Goal: Information Seeking & Learning: Understand process/instructions

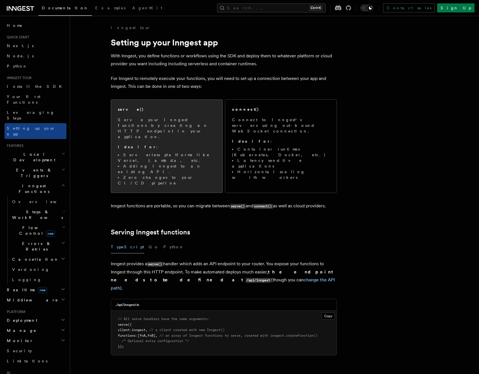
drag, startPoint x: 200, startPoint y: 115, endPoint x: 206, endPoint y: 115, distance: 5.7
click at [200, 115] on div "serve() Serve your Inngest functions by creating an HTTP endpoint in your appli…" at bounding box center [167, 146] width 98 height 79
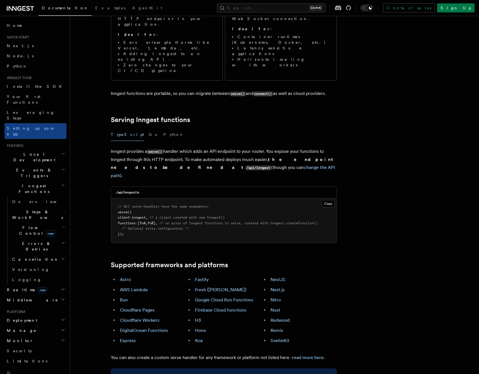
scroll to position [88, 0]
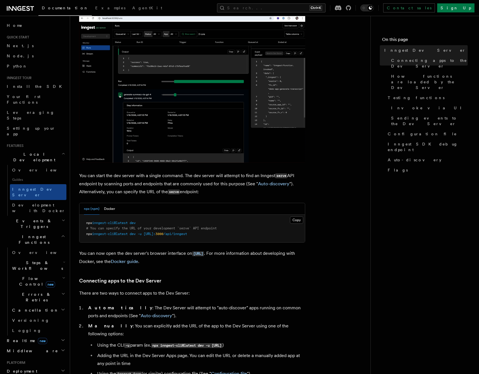
scroll to position [113, 0]
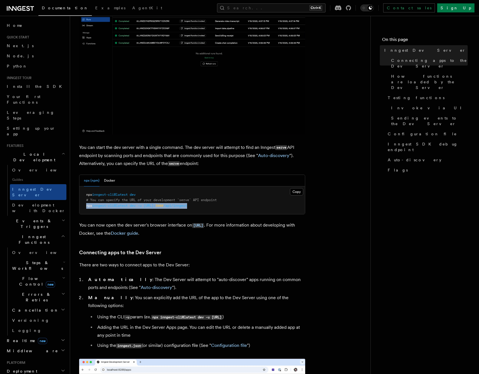
drag, startPoint x: 217, startPoint y: 205, endPoint x: 86, endPoint y: 206, distance: 130.6
click at [86, 206] on pre "npx inngest-cli@latest dev # You can specify the URL of your development `serve…" at bounding box center [192, 201] width 226 height 28
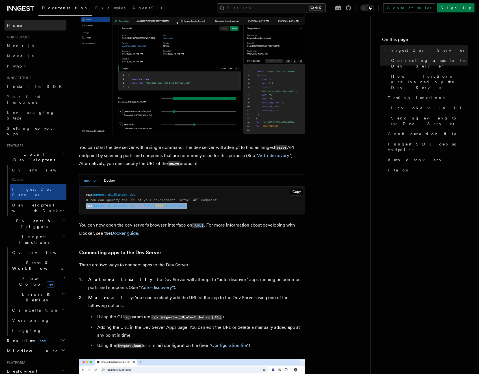
copy span "npx inngest-cli@latest dev -u http://localhost: 3000 /api/inngest"
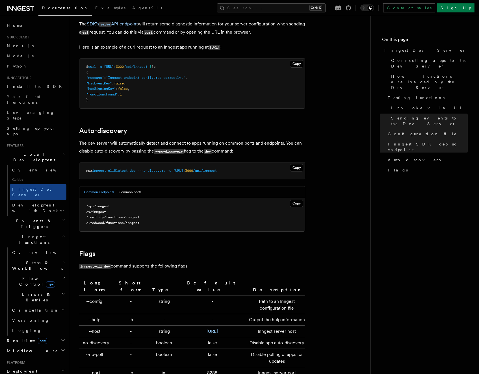
scroll to position [1767, 0]
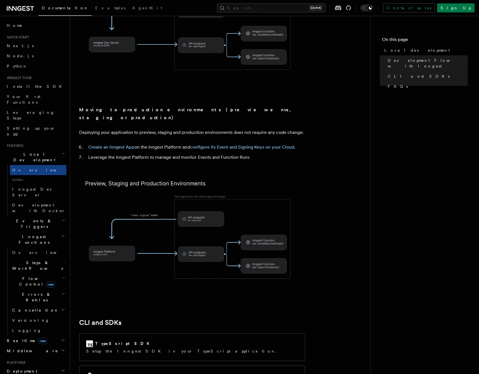
scroll to position [339, 0]
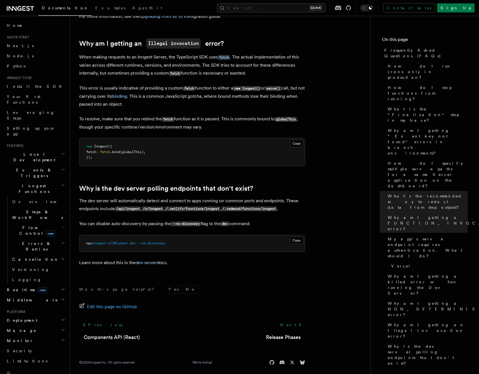
scroll to position [941, 0]
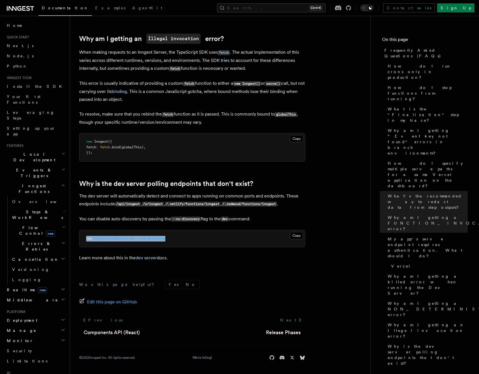
drag, startPoint x: 174, startPoint y: 239, endPoint x: 73, endPoint y: 233, distance: 100.2
copy span "npx inngest-cli@latest dev --no-discovery"
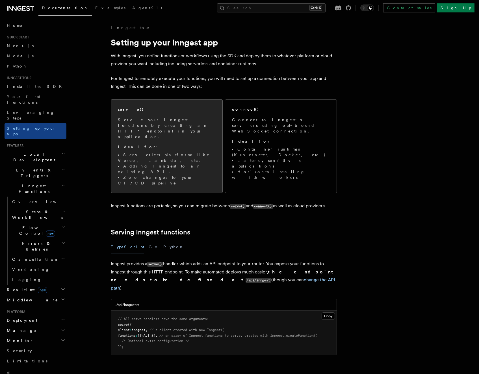
click at [185, 123] on p "Serve your Inngest functions by creating an HTTP endpoint in your application." at bounding box center [167, 128] width 98 height 23
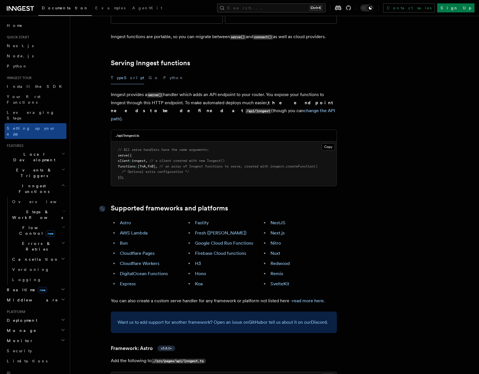
scroll to position [173, 0]
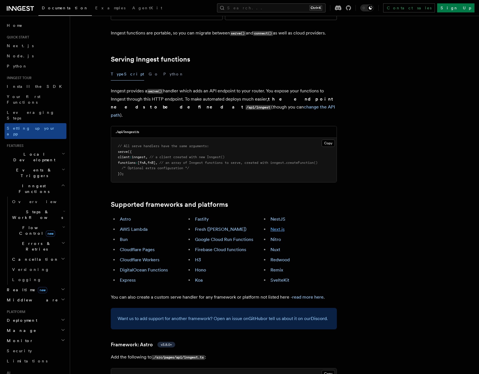
click at [278, 227] on link "Next.js" at bounding box center [277, 229] width 14 height 5
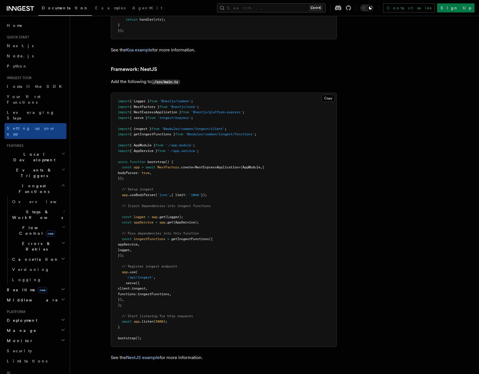
scroll to position [3458, 0]
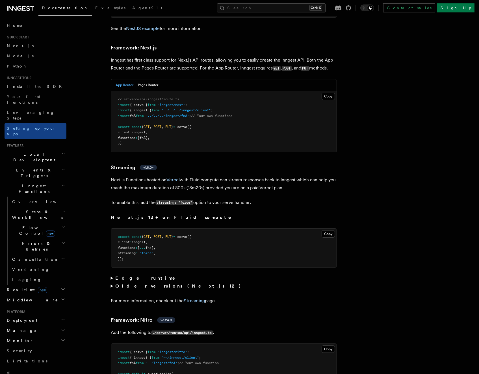
click at [187, 125] on span "serve" at bounding box center [182, 127] width 10 height 4
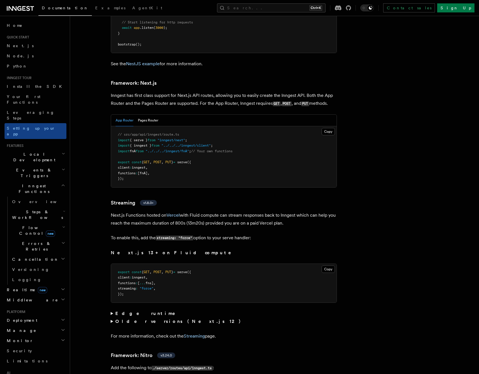
scroll to position [3402, 0]
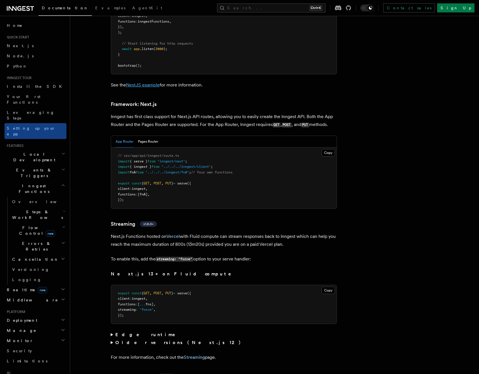
click at [139, 82] on link "NestJS example" at bounding box center [143, 84] width 34 height 5
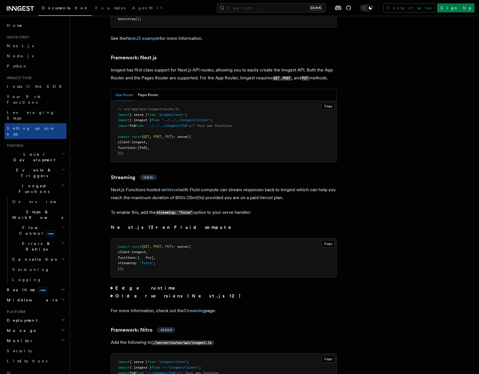
scroll to position [3458, 0]
